Goal: Communication & Community: Answer question/provide support

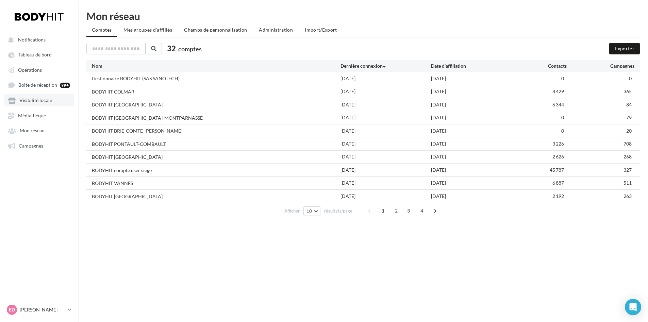
click at [39, 103] on span "Visibilité locale" at bounding box center [35, 101] width 33 height 6
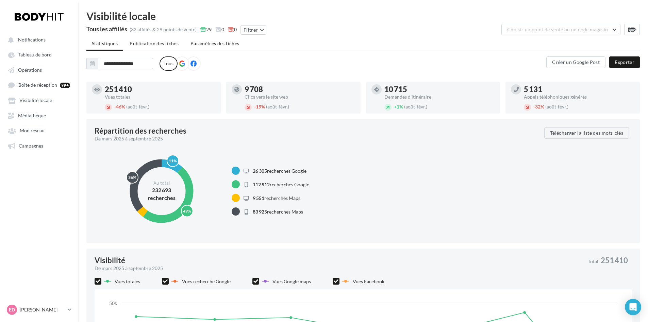
click at [203, 44] on span "Paramètres des fiches" at bounding box center [214, 43] width 49 height 6
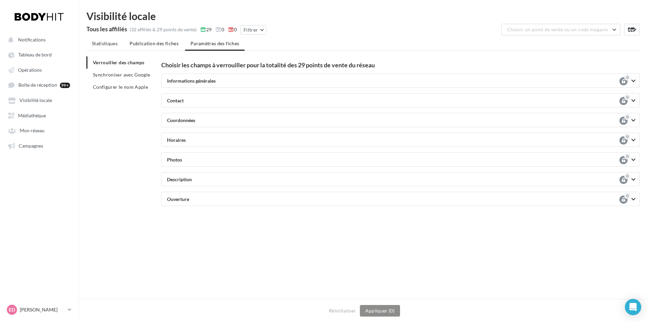
click at [162, 41] on span "Publication des fiches" at bounding box center [154, 43] width 49 height 6
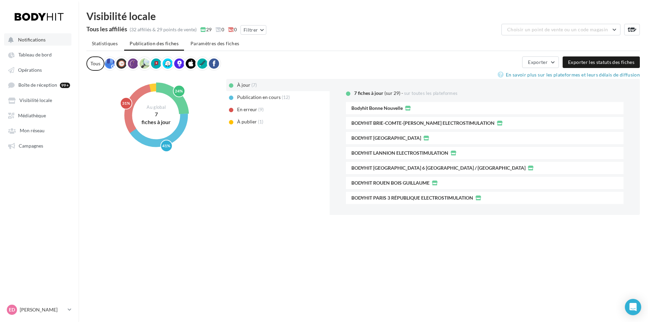
click at [41, 39] on span "Notifications" at bounding box center [32, 40] width 28 height 6
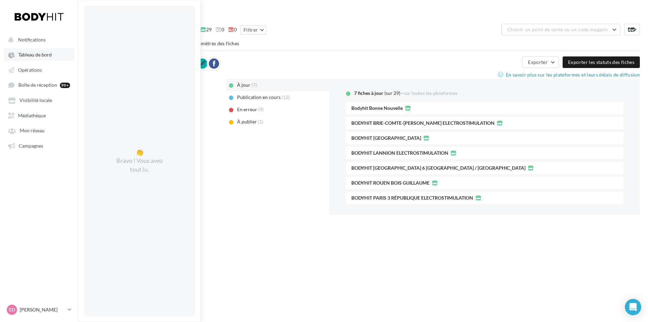
click at [41, 48] on link "Tableau de bord" at bounding box center [39, 54] width 70 height 12
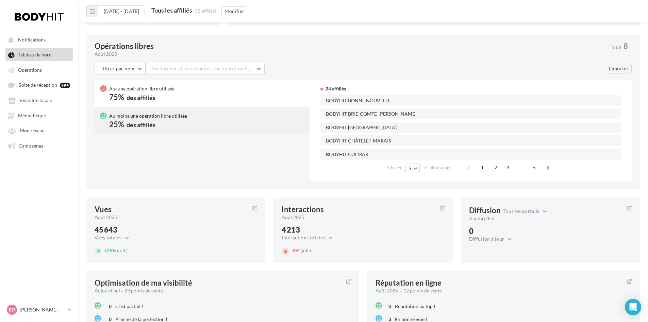
scroll to position [566, 0]
click at [529, 169] on span "5" at bounding box center [534, 168] width 11 height 11
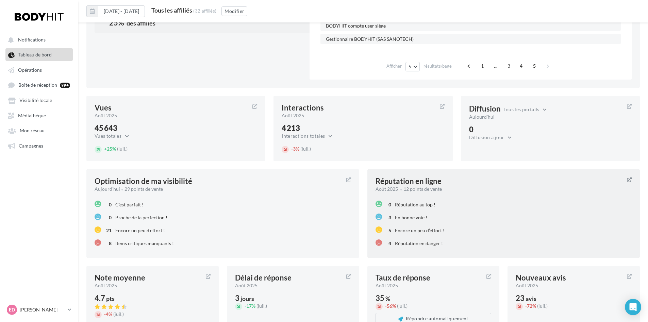
scroll to position [668, 0]
click at [445, 186] on div "[DATE] 12 points de vente" at bounding box center [498, 189] width 246 height 7
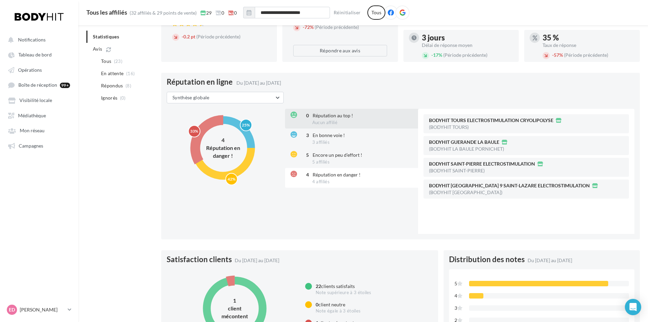
scroll to position [143, 0]
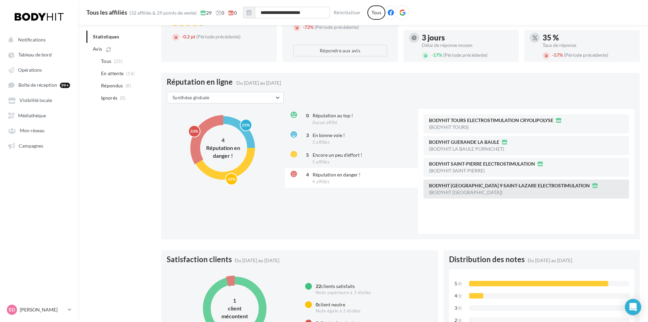
click at [463, 189] on div "BODYHIT [GEOGRAPHIC_DATA] 9 SAINT-LAZARE ELECTROSTIMULATION (BODYHIT [GEOGRAPHI…" at bounding box center [525, 188] width 205 height 19
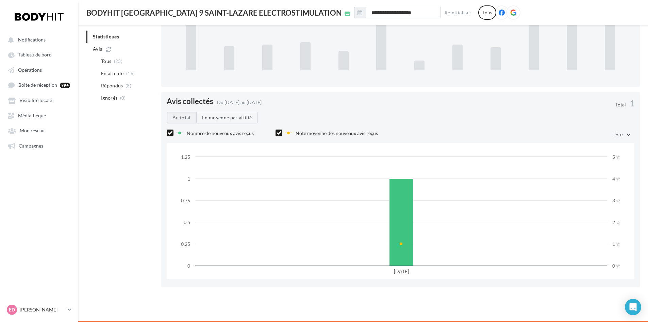
scroll to position [240, 0]
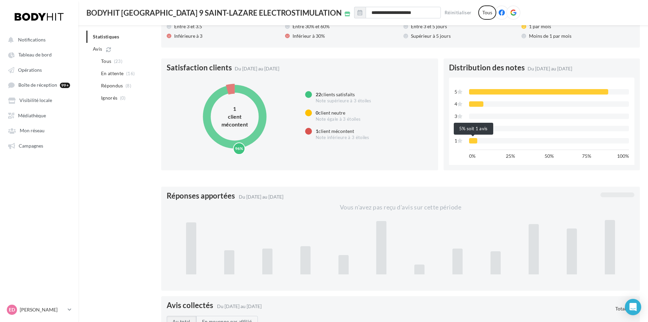
click at [474, 140] on div at bounding box center [473, 140] width 8 height 5
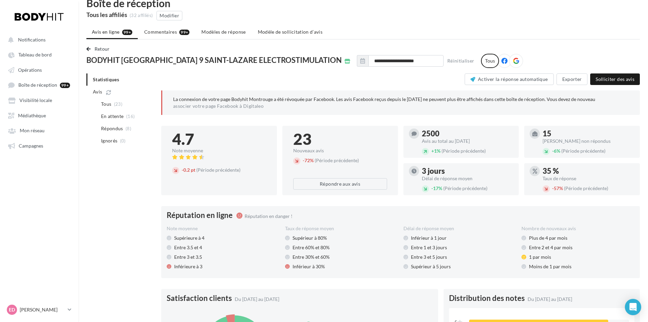
scroll to position [0, 0]
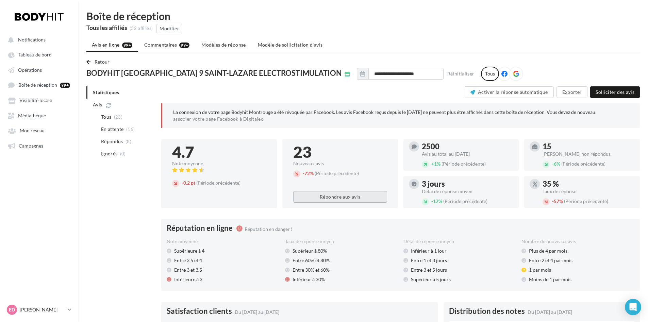
click at [357, 199] on button "Répondre aux avis" at bounding box center [340, 197] width 94 height 12
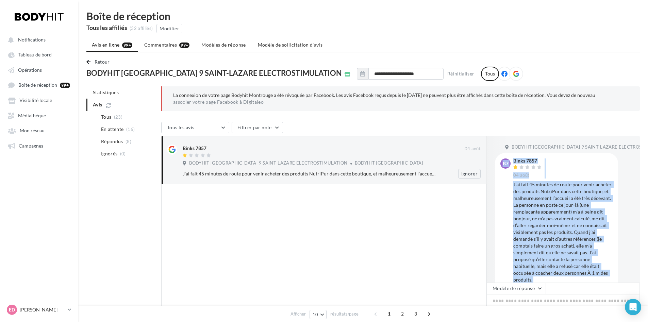
drag, startPoint x: 589, startPoint y: 212, endPoint x: 477, endPoint y: 161, distance: 123.4
click at [492, 162] on div "BODYHIT [GEOGRAPHIC_DATA] 9 SAINT-LAZARE ELECTROSTIMULATION B7 Binks 7857 [DATE]" at bounding box center [562, 209] width 153 height 147
copy div "LOREMIP DOLOR 5 SITAM-CONSEC ADIPISCINGELITSEDD E4 Tempo 8355 06 inci U’la etdo…"
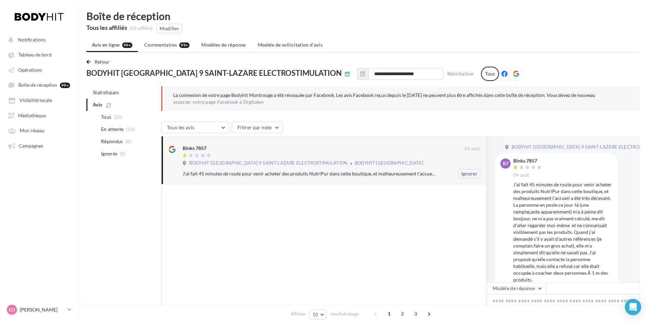
click at [477, 161] on div "BODYHIT [GEOGRAPHIC_DATA] 9 SAINT-LAZARE ELECTROSTIMULATION BODYHIT [GEOGRAPHIC…" at bounding box center [332, 163] width 298 height 7
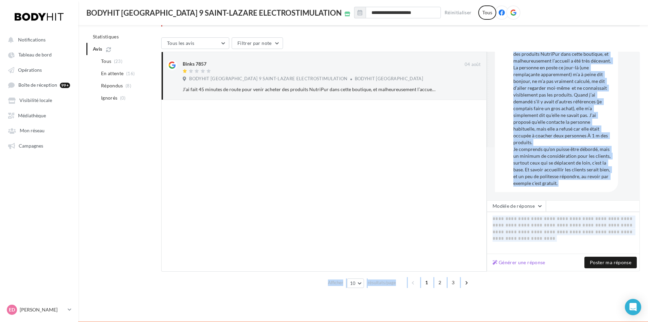
scroll to position [82, 0]
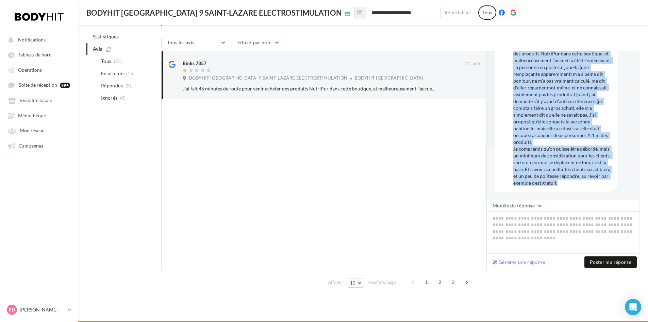
drag, startPoint x: 501, startPoint y: 156, endPoint x: 592, endPoint y: 193, distance: 97.9
click at [592, 193] on div "BODYHIT [GEOGRAPHIC_DATA] 9 SAINT-LAZARE ELECTROSTIMULATION B7 Binks 7857 [DATE]" at bounding box center [562, 125] width 153 height 149
copy div "B7 Binks 7857 [DATE] J’ai fait 45 minutes de route pour venir acheter des produ…"
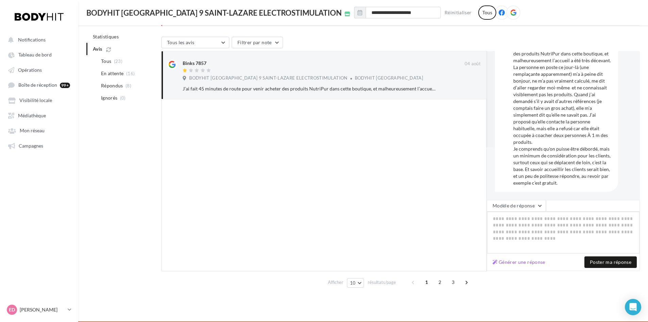
click at [519, 220] on textarea at bounding box center [562, 232] width 153 height 42
paste textarea "**********"
type textarea "**********"
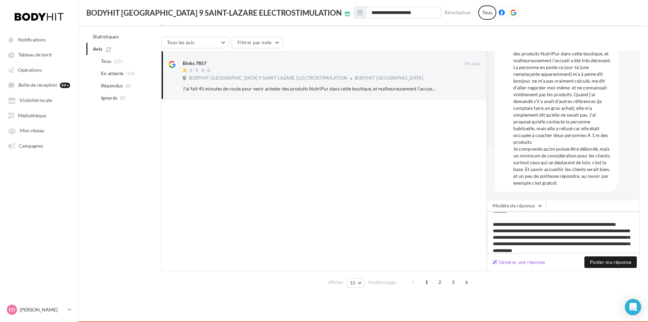
scroll to position [0, 0]
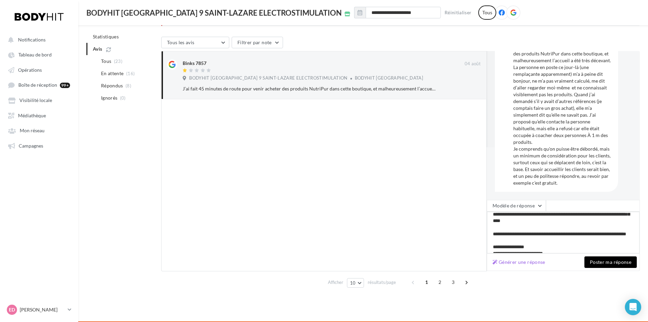
type textarea "**********"
click at [596, 260] on button "Poster ma réponse" at bounding box center [610, 262] width 52 height 12
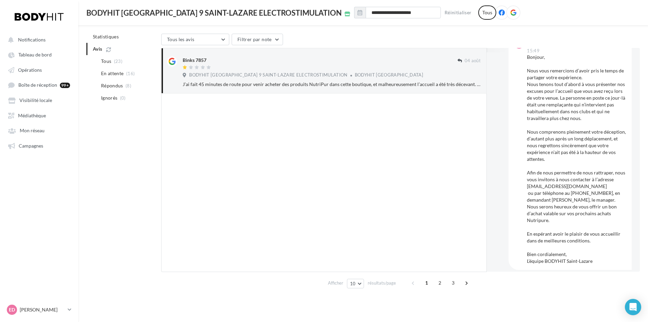
scroll to position [219, 0]
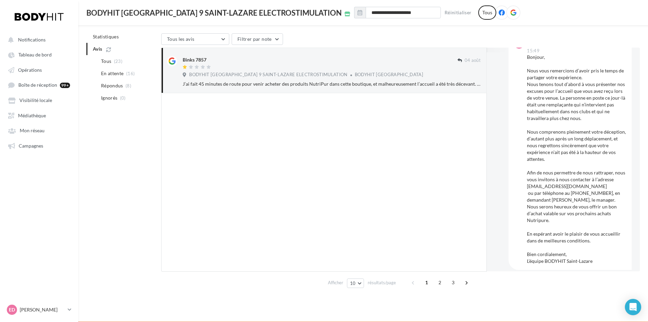
click at [200, 58] on div "Binks 7857" at bounding box center [195, 59] width 24 height 7
click at [212, 59] on div "Binks 7857" at bounding box center [320, 59] width 275 height 7
click at [192, 60] on div "Binks 7857" at bounding box center [195, 59] width 24 height 7
click at [318, 82] on div "J’ai fait 45 minutes de route pour venir acheter des produits NutriPur dans cet…" at bounding box center [332, 84] width 298 height 7
